Goal: Navigation & Orientation: Find specific page/section

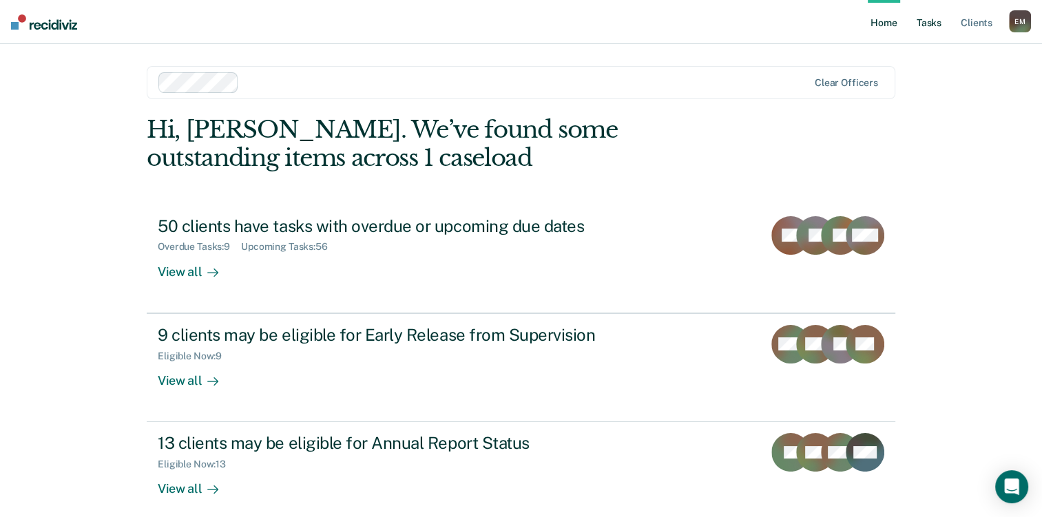
click at [937, 23] on link "Tasks" at bounding box center [929, 22] width 30 height 44
